Goal: Navigation & Orientation: Find specific page/section

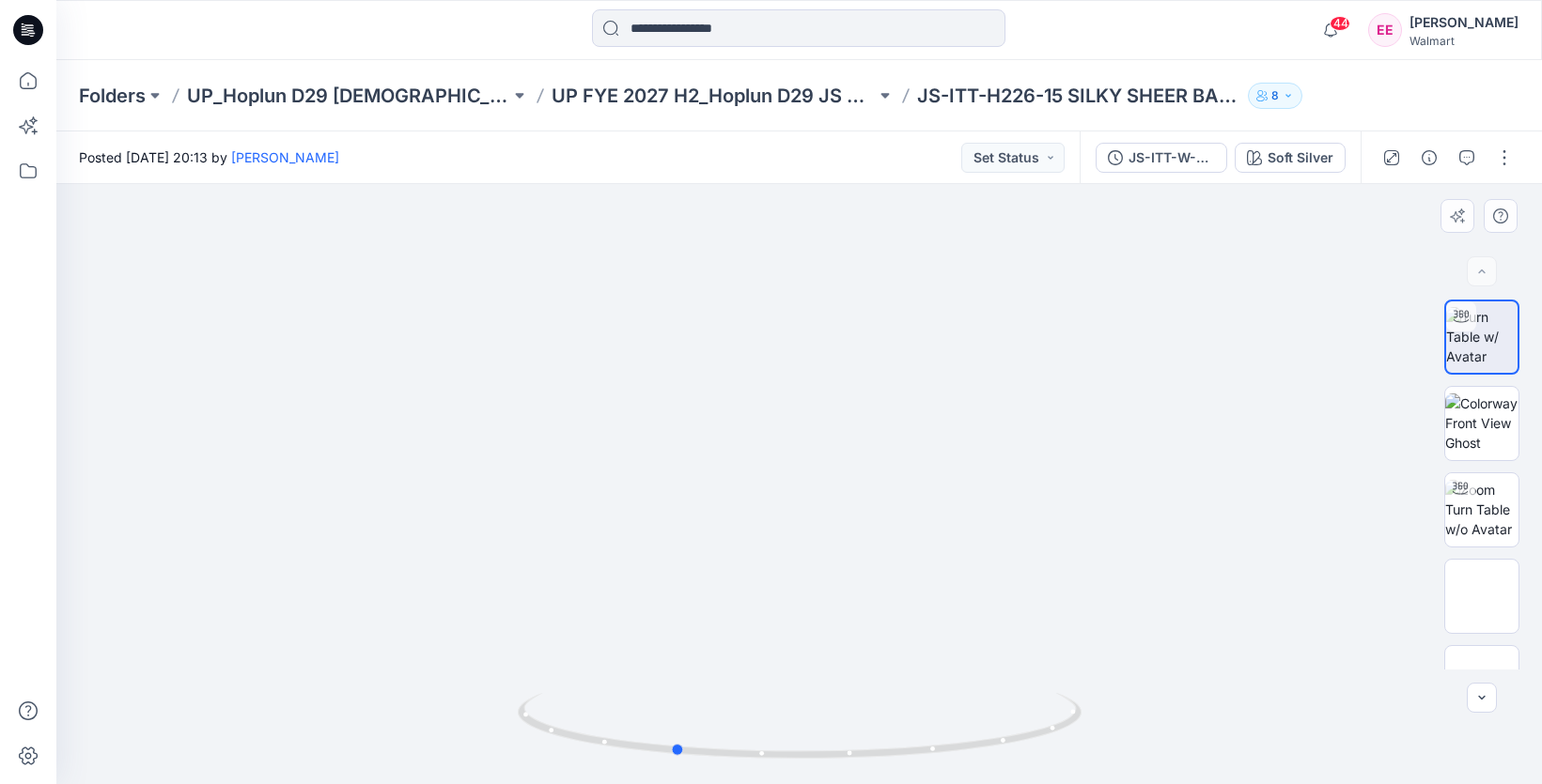
drag, startPoint x: 881, startPoint y: 648, endPoint x: 752, endPoint y: 638, distance: 129.4
click at [752, 638] on div at bounding box center [800, 484] width 1486 height 600
drag, startPoint x: 739, startPoint y: 639, endPoint x: 753, endPoint y: 613, distance: 29.5
click at [753, 613] on div at bounding box center [800, 484] width 1486 height 600
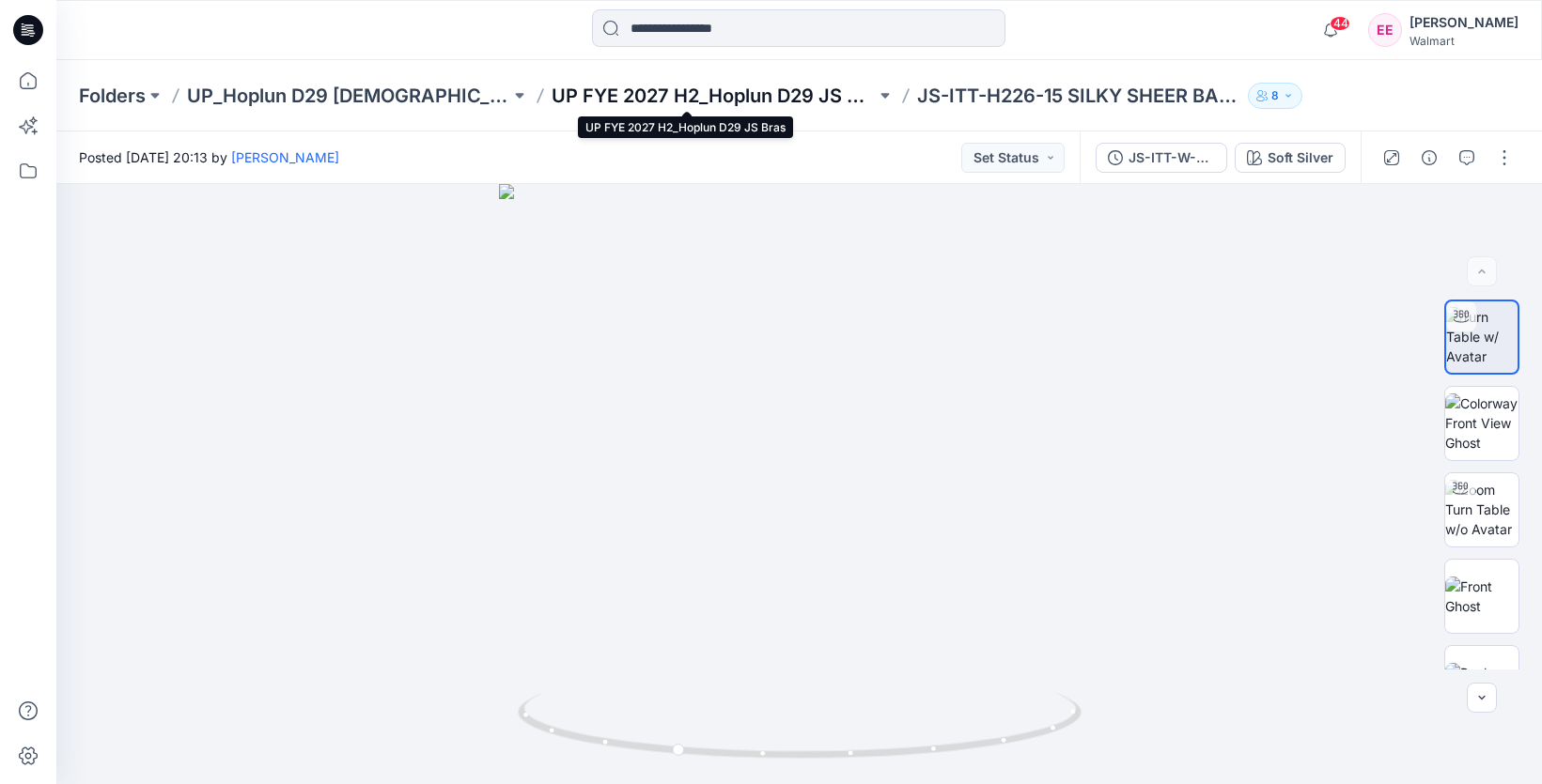
click at [691, 91] on p "UP FYE 2027 H2_Hoplun D29 JS Bras" at bounding box center [713, 95] width 323 height 26
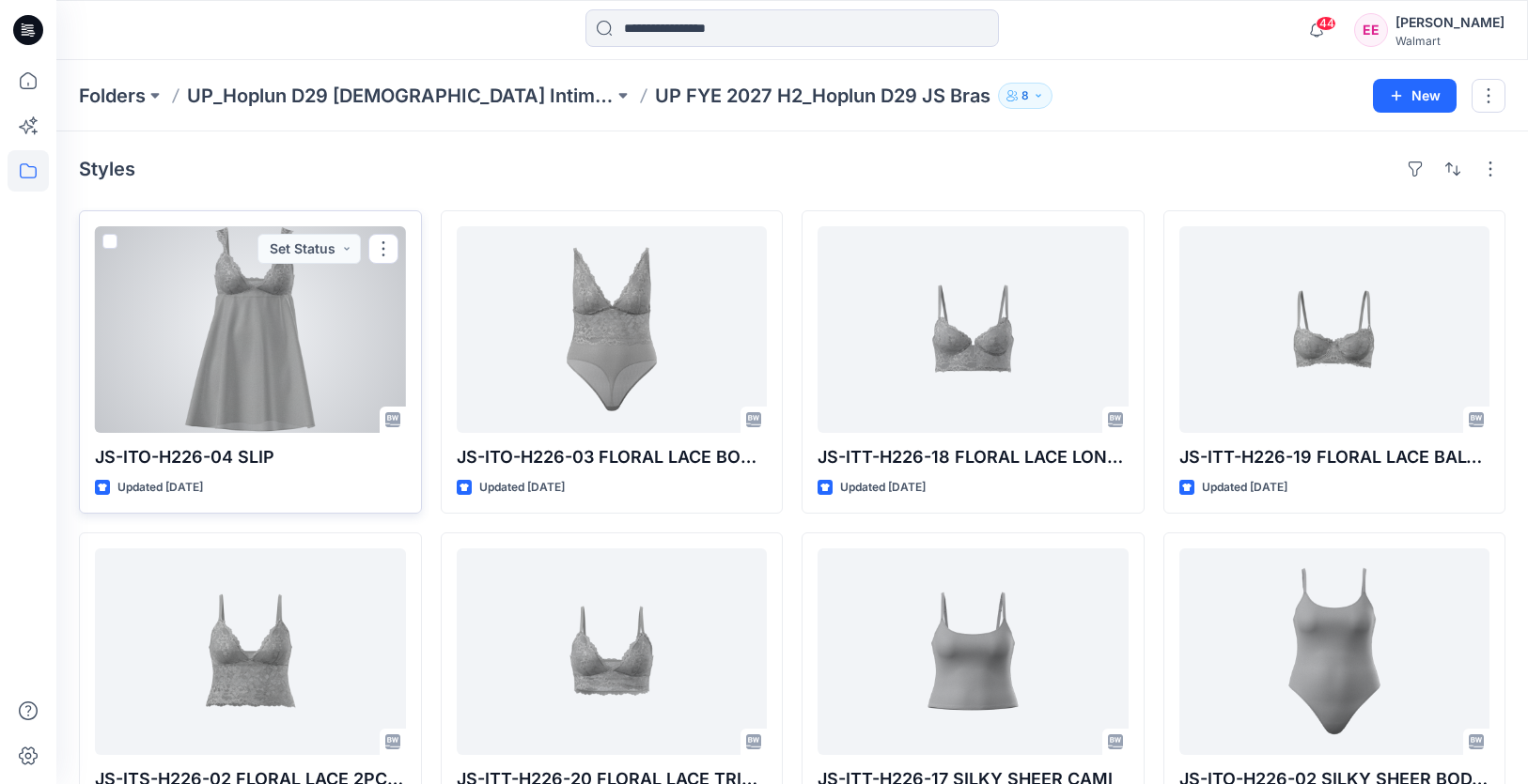
click at [299, 342] on div at bounding box center [251, 330] width 311 height 207
